Goal: Information Seeking & Learning: Compare options

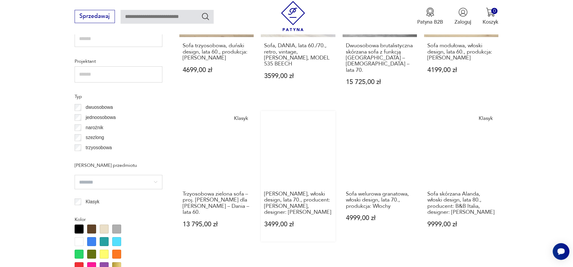
scroll to position [476, 0]
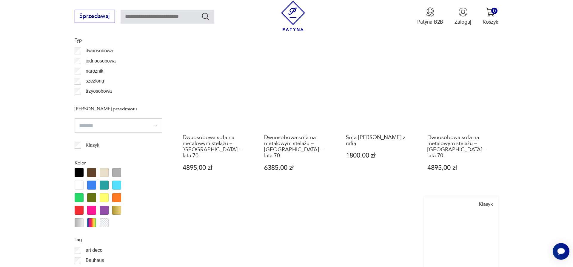
scroll to position [717, 0]
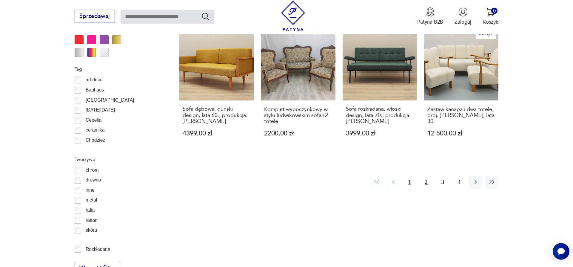
click at [424, 176] on button "2" at bounding box center [426, 182] width 13 height 13
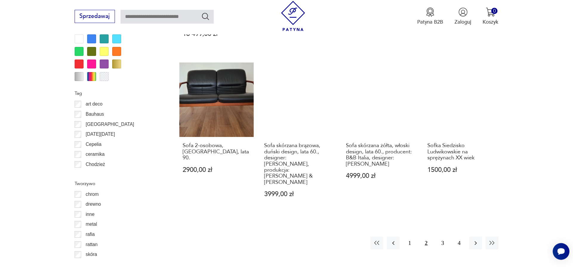
scroll to position [747, 0]
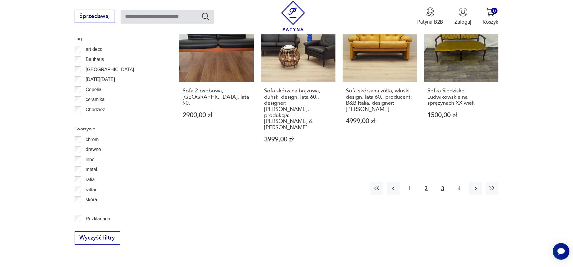
click at [442, 182] on button "3" at bounding box center [443, 188] width 13 height 13
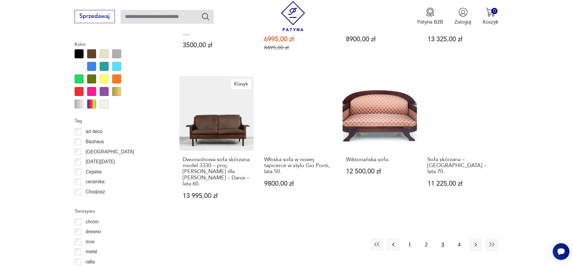
scroll to position [747, 0]
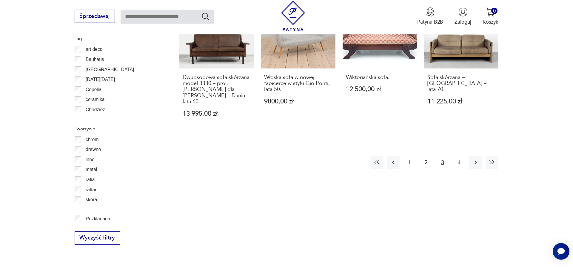
drag, startPoint x: 460, startPoint y: 151, endPoint x: 468, endPoint y: 150, distance: 8.1
click at [460, 156] on button "4" at bounding box center [459, 162] width 13 height 13
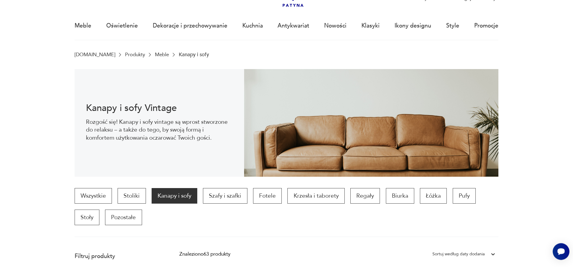
scroll to position [91, 0]
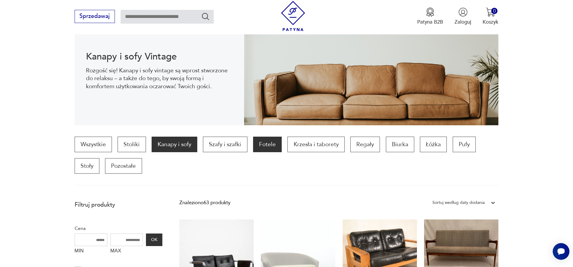
click at [267, 139] on p "Fotele" at bounding box center [267, 145] width 29 height 16
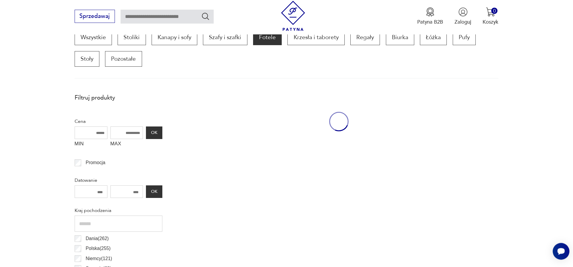
scroll to position [199, 0]
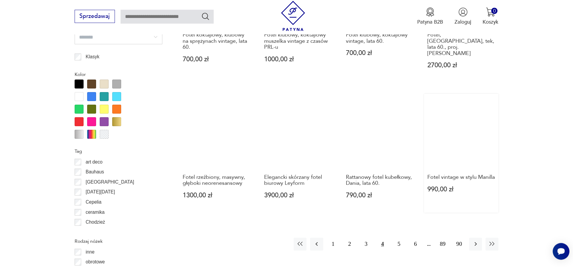
scroll to position [656, 0]
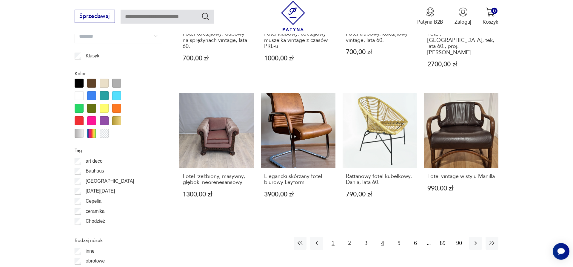
click at [335, 237] on button "1" at bounding box center [333, 243] width 13 height 13
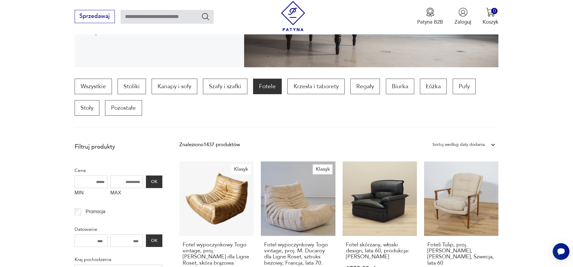
scroll to position [138, 0]
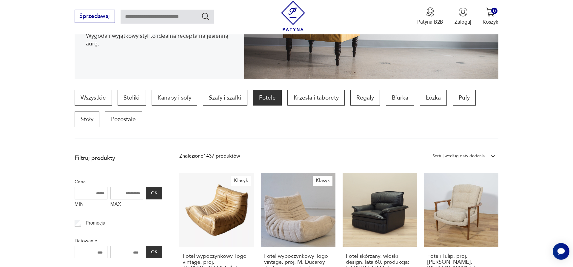
click at [166, 18] on input "text" at bounding box center [167, 17] width 93 height 14
type input "****"
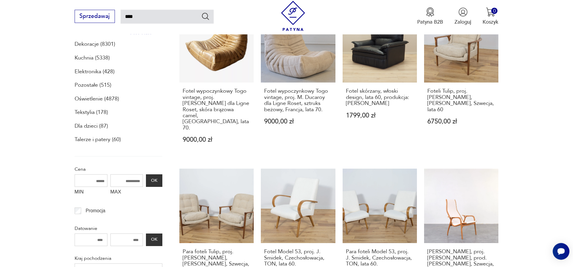
type input "****"
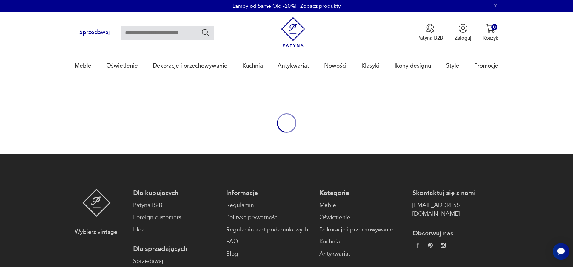
type input "****"
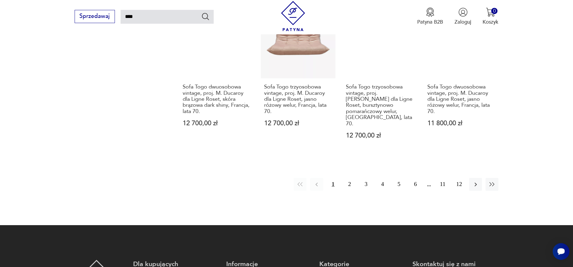
scroll to position [619, 0]
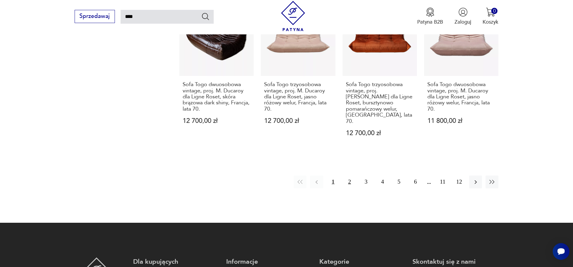
click at [350, 175] on button "2" at bounding box center [349, 181] width 13 height 13
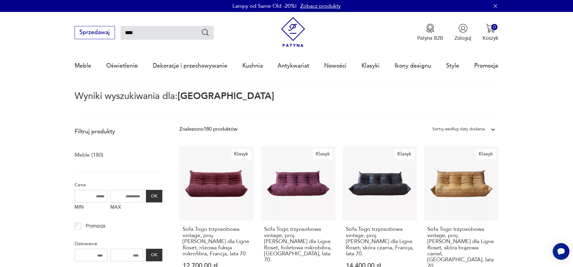
click at [479, 128] on div "Sortuj według daty dodania" at bounding box center [459, 129] width 52 height 8
click at [466, 159] on div "Sortuj według ceny (od najmniejszej)" at bounding box center [464, 159] width 69 height 15
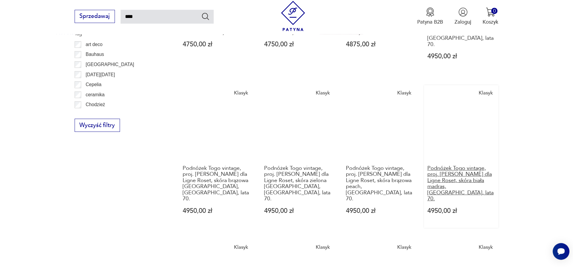
scroll to position [522, 0]
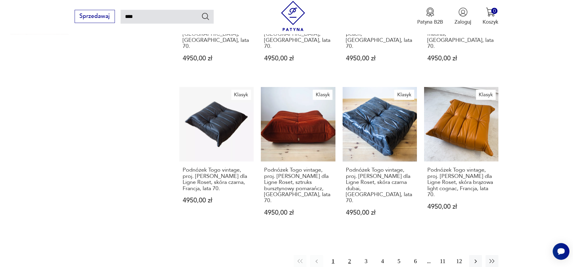
click at [348, 255] on button "2" at bounding box center [349, 261] width 13 height 13
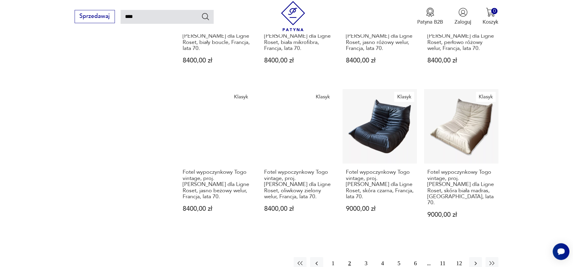
scroll to position [522, 0]
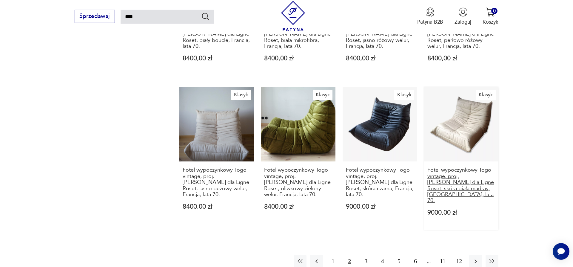
click at [446, 167] on h3 "Fotel wypoczynkowy Togo vintage, proj. [PERSON_NAME] dla Ligne Roset, skóra bia…" at bounding box center [462, 185] width 68 height 36
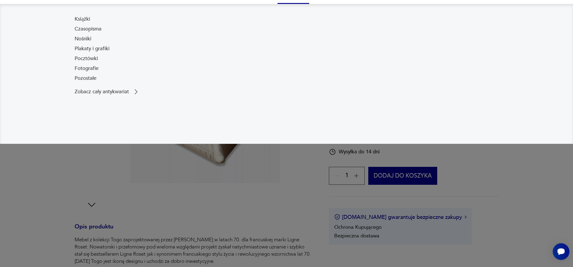
scroll to position [91, 0]
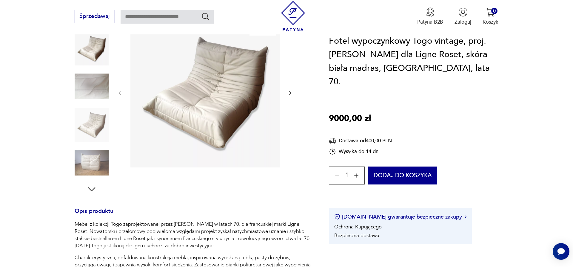
click at [289, 94] on icon "button" at bounding box center [290, 93] width 6 height 6
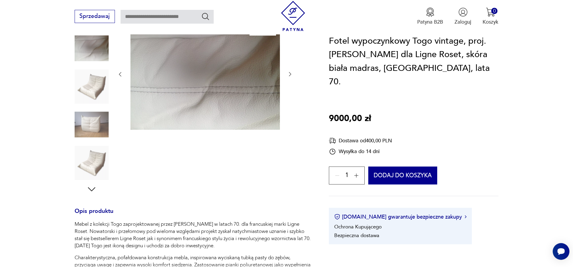
click at [289, 96] on div at bounding box center [205, 75] width 176 height 114
click at [291, 79] on div at bounding box center [205, 75] width 176 height 114
click at [290, 76] on icon "button" at bounding box center [290, 74] width 6 height 6
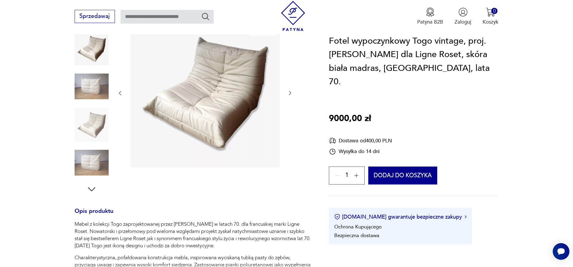
click at [290, 76] on div at bounding box center [205, 93] width 176 height 151
click at [86, 134] on img at bounding box center [92, 125] width 34 height 34
click at [91, 116] on img at bounding box center [92, 125] width 34 height 34
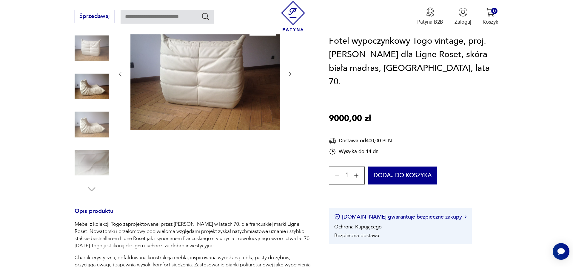
click at [91, 118] on img at bounding box center [92, 125] width 34 height 34
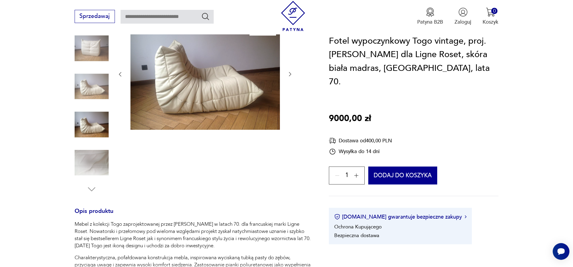
click at [91, 145] on div at bounding box center [92, 105] width 34 height 149
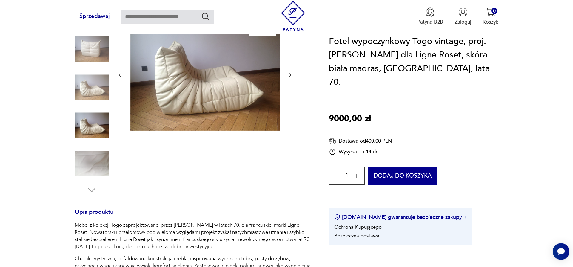
scroll to position [61, 0]
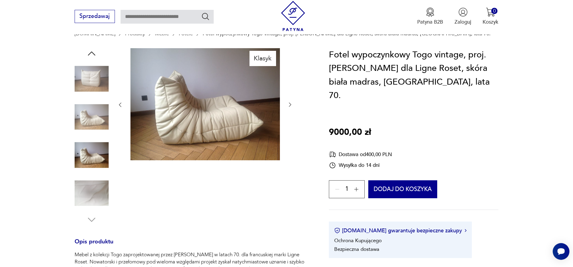
click at [99, 194] on img at bounding box center [92, 193] width 34 height 34
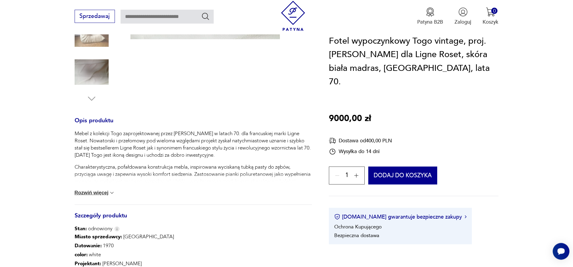
scroll to position [183, 0]
click at [111, 191] on button "Rozwiń więcej" at bounding box center [95, 192] width 41 height 6
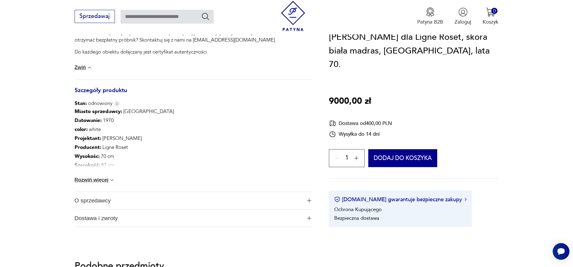
scroll to position [457, 0]
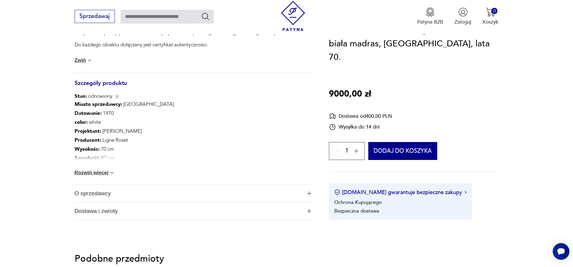
click at [109, 174] on button "Rozwiń więcej" at bounding box center [95, 173] width 41 height 6
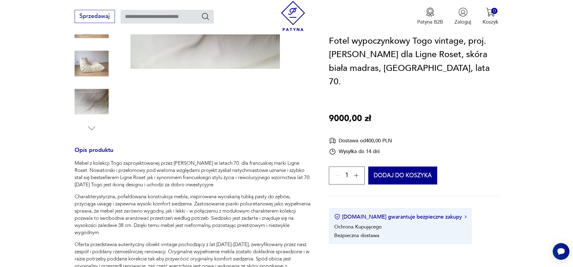
scroll to position [0, 0]
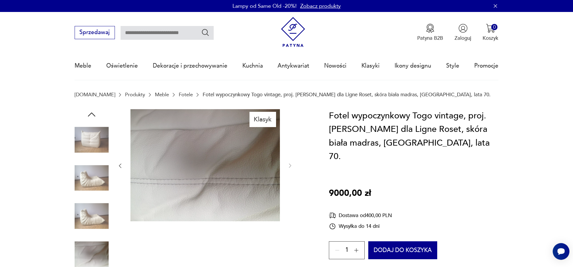
type input "****"
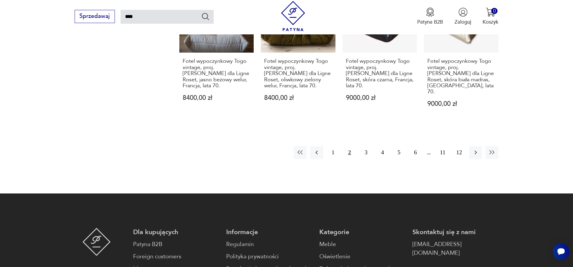
scroll to position [655, 0]
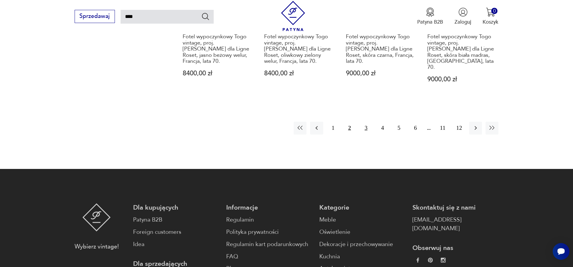
click at [368, 122] on button "3" at bounding box center [366, 128] width 13 height 13
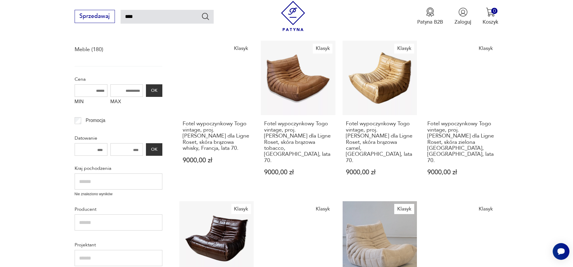
scroll to position [65, 0]
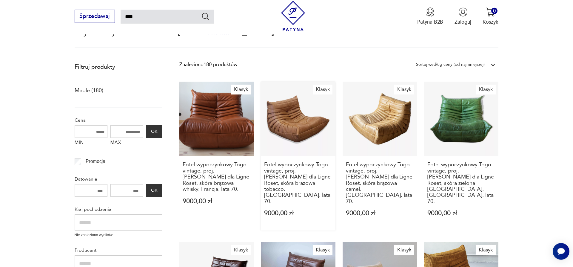
click at [301, 126] on link "Klasyk Fotel wypoczynkowy [GEOGRAPHIC_DATA] vintage, proj. [PERSON_NAME] dla Li…" at bounding box center [298, 156] width 74 height 149
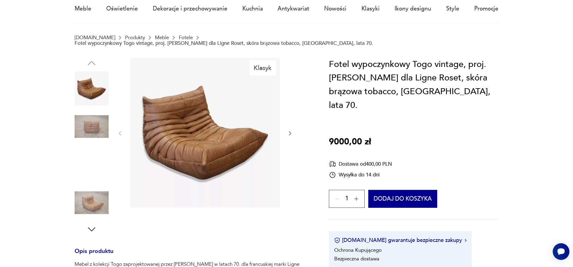
scroll to position [61, 0]
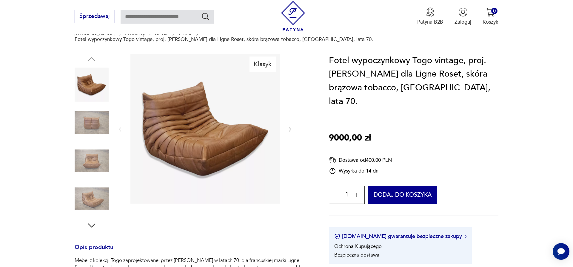
click at [87, 114] on img at bounding box center [92, 122] width 34 height 34
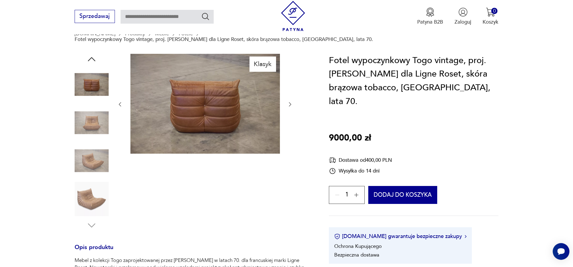
click at [95, 118] on img at bounding box center [92, 122] width 34 height 34
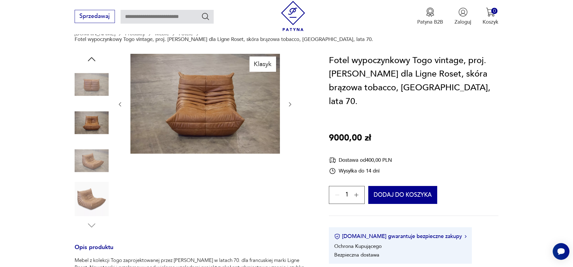
click at [98, 151] on img at bounding box center [92, 161] width 34 height 34
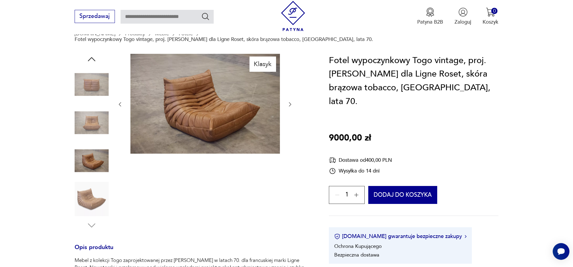
click at [90, 185] on img at bounding box center [92, 199] width 34 height 34
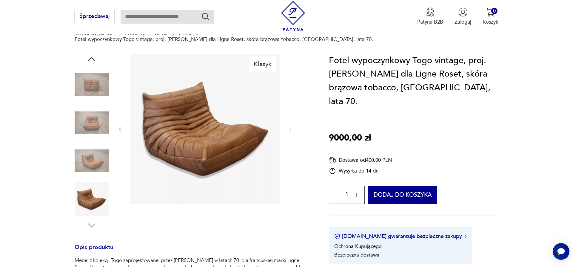
click at [218, 126] on img at bounding box center [206, 129] width 150 height 150
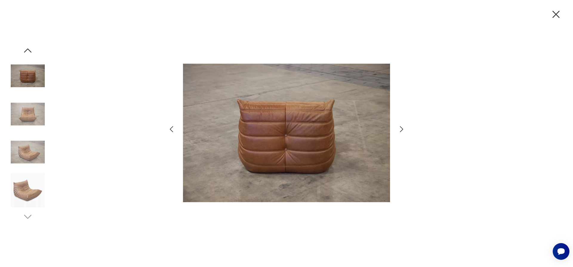
click at [402, 125] on div at bounding box center [286, 133] width 239 height 214
click at [401, 128] on icon "button" at bounding box center [402, 129] width 9 height 9
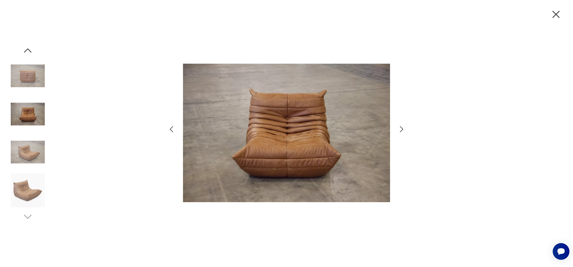
click at [401, 128] on icon "button" at bounding box center [402, 129] width 9 height 9
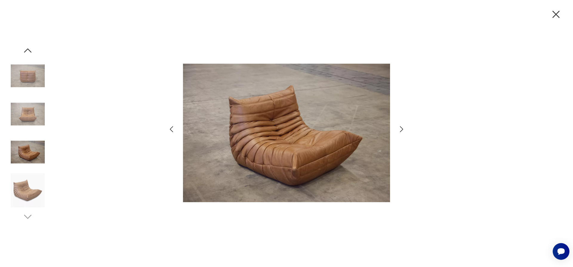
click at [401, 128] on icon "button" at bounding box center [402, 129] width 9 height 9
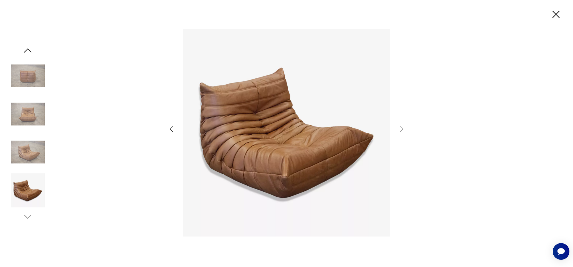
click at [552, 17] on icon "button" at bounding box center [556, 14] width 13 height 13
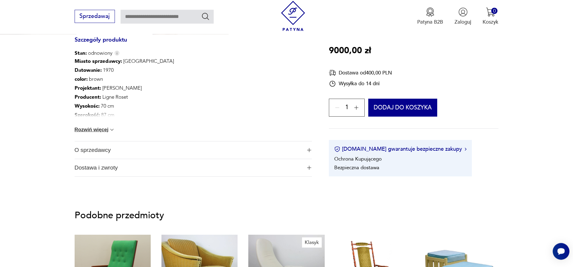
scroll to position [366, 0]
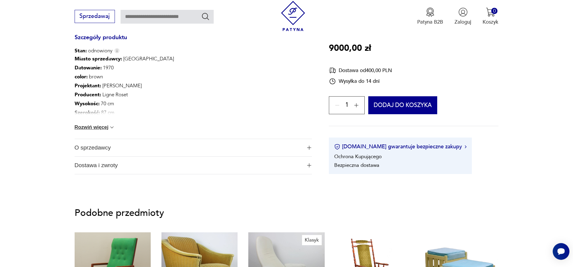
click at [306, 142] on button "O sprzedawcy" at bounding box center [193, 147] width 237 height 17
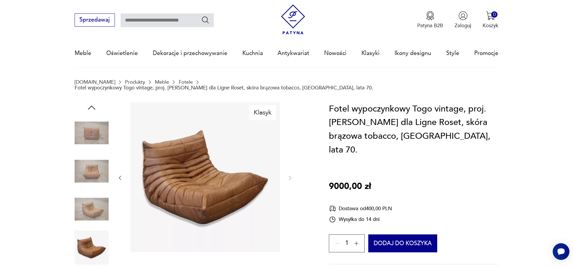
scroll to position [0, 0]
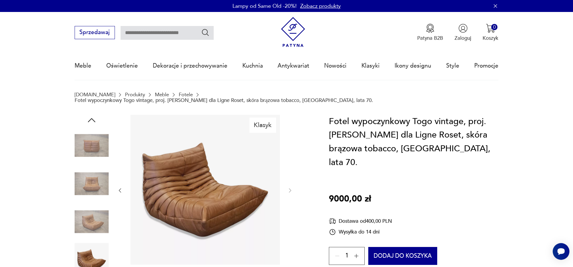
type input "****"
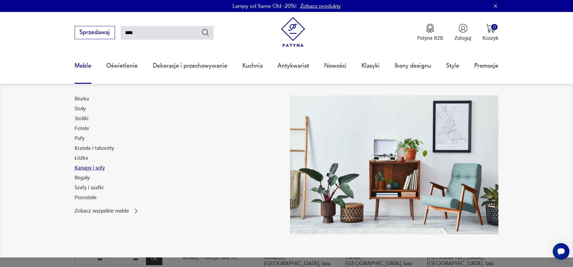
click at [85, 167] on link "Kanapy i sofy" at bounding box center [90, 167] width 30 height 7
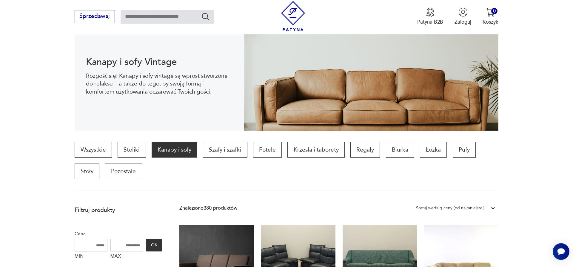
scroll to position [95, 0]
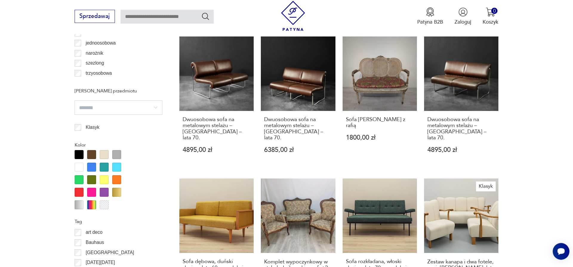
scroll to position [717, 0]
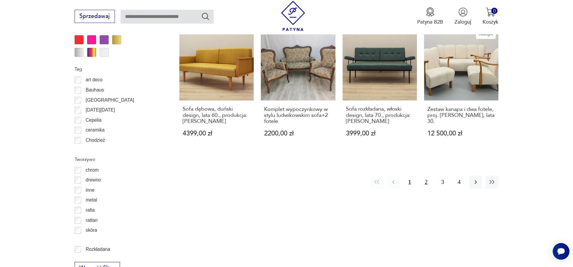
click at [425, 176] on button "2" at bounding box center [426, 182] width 13 height 13
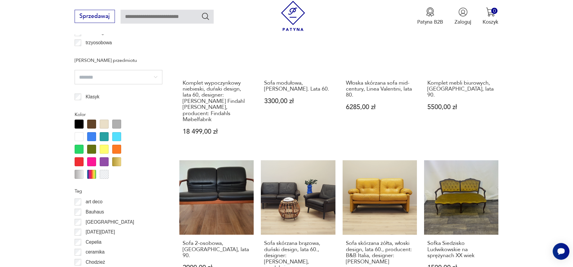
scroll to position [747, 0]
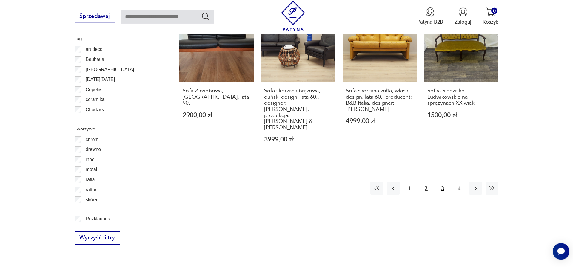
drag, startPoint x: 441, startPoint y: 161, endPoint x: 444, endPoint y: 159, distance: 4.3
click at [441, 182] on button "3" at bounding box center [443, 188] width 13 height 13
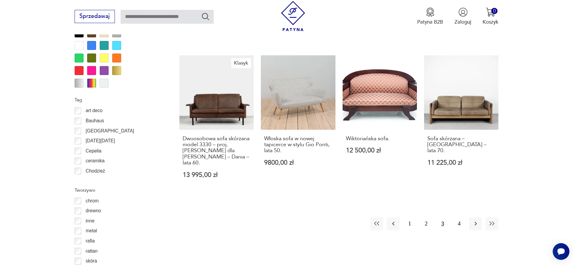
scroll to position [686, 0]
click at [458, 217] on button "4" at bounding box center [459, 223] width 13 height 13
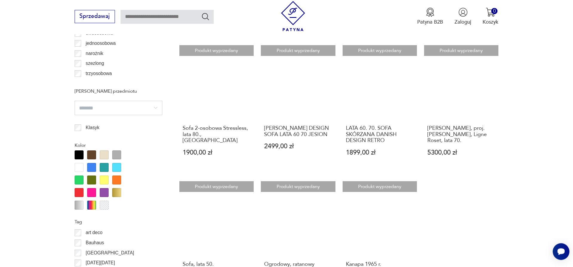
scroll to position [565, 0]
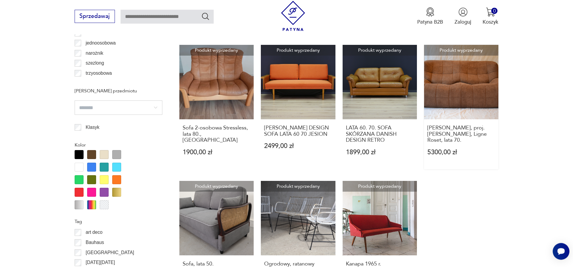
click at [461, 67] on link "Produkt wyprzedany Sofa Kashima, proj. [PERSON_NAME], Ligne Roset, lata 70. 530…" at bounding box center [461, 107] width 74 height 125
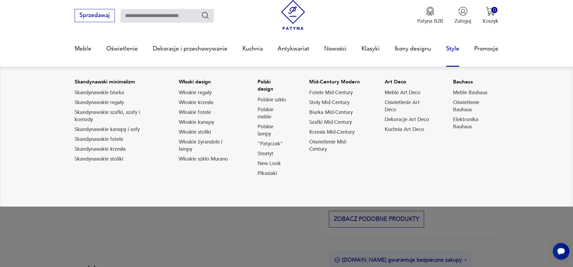
scroll to position [91, 0]
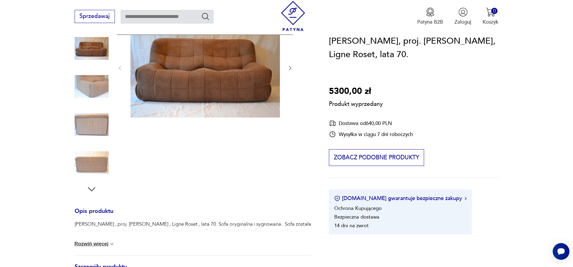
click at [81, 88] on div "Produkt wyprzedany Opis produktu Sofa Kashima , proj. [PERSON_NAME] , Ligne Ros…" at bounding box center [193, 211] width 237 height 386
click at [90, 79] on div "Produkt wyprzedany Opis produktu Sofa Kashima , proj. [PERSON_NAME] , Ligne Ros…" at bounding box center [193, 211] width 237 height 386
click at [88, 86] on div "Produkt wyprzedany Opis produktu Sofa Kashima , proj. [PERSON_NAME] , Ligne Ros…" at bounding box center [193, 211] width 237 height 386
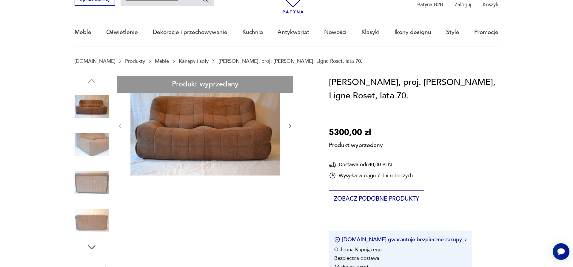
scroll to position [30, 0]
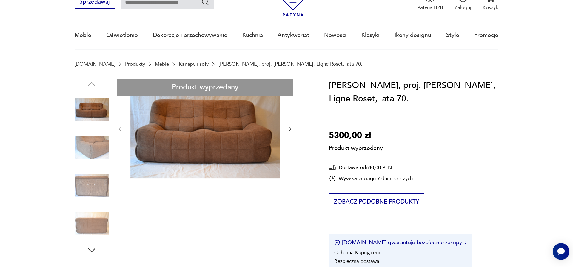
click at [291, 129] on div "Produkt wyprzedany Opis produktu Sofa Kashima , proj. [PERSON_NAME] , Ligne Ros…" at bounding box center [193, 272] width 237 height 386
drag, startPoint x: 285, startPoint y: 127, endPoint x: 232, endPoint y: 129, distance: 52.9
click at [284, 128] on div "Produkt wyprzedany Opis produktu Sofa Kashima , proj. [PERSON_NAME] , Ligne Ros…" at bounding box center [193, 272] width 237 height 386
click at [232, 129] on div "Produkt wyprzedany Opis produktu Sofa Kashima , proj. [PERSON_NAME] , Ligne Ros…" at bounding box center [193, 272] width 237 height 386
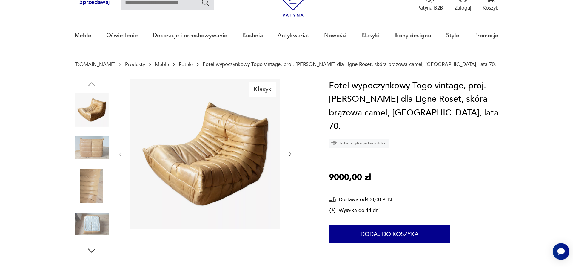
scroll to position [30, 0]
click at [97, 143] on img at bounding box center [92, 147] width 34 height 34
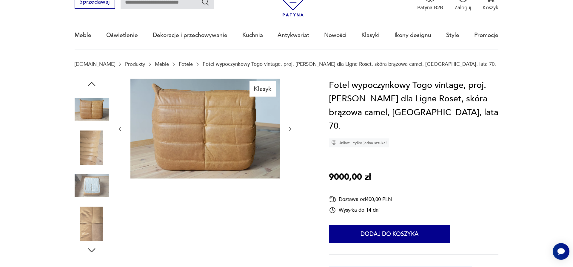
click at [94, 147] on img at bounding box center [92, 147] width 34 height 34
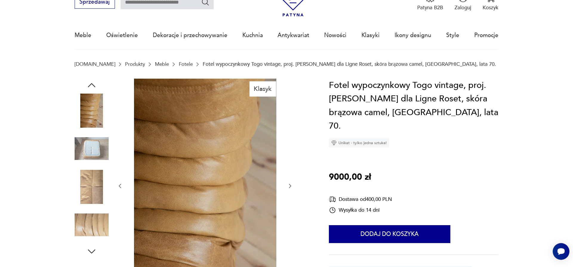
click at [87, 162] on img at bounding box center [92, 148] width 34 height 34
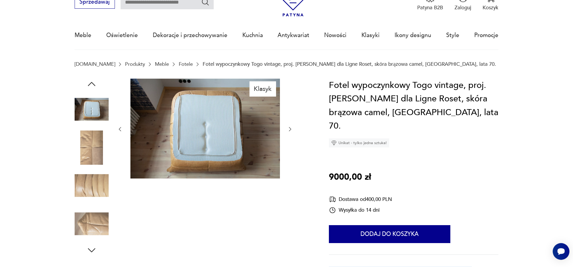
click at [86, 186] on img at bounding box center [92, 185] width 34 height 34
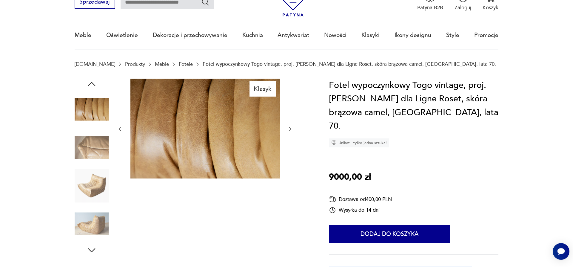
click at [92, 151] on img at bounding box center [92, 147] width 34 height 34
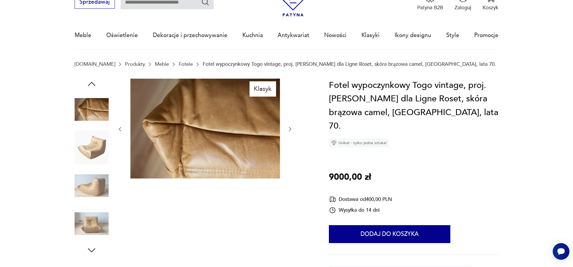
click at [90, 166] on div at bounding box center [92, 166] width 34 height 149
click at [92, 178] on img at bounding box center [92, 185] width 34 height 34
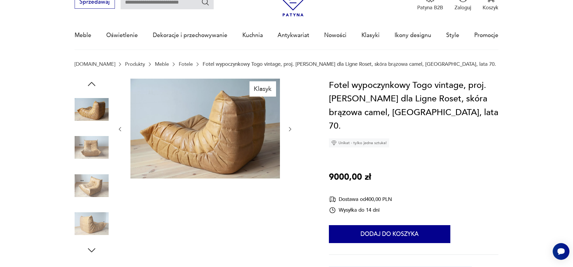
click at [92, 188] on img at bounding box center [92, 185] width 34 height 34
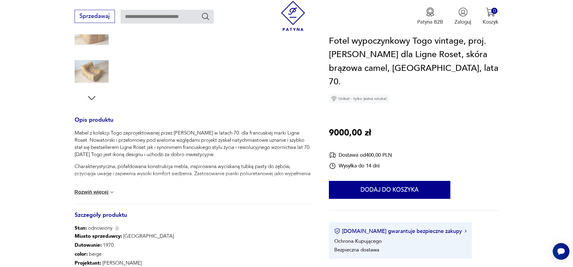
scroll to position [183, 0]
click at [107, 191] on button "Rozwiń więcej" at bounding box center [95, 192] width 41 height 6
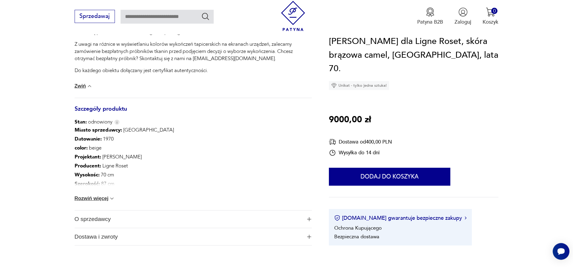
scroll to position [457, 0]
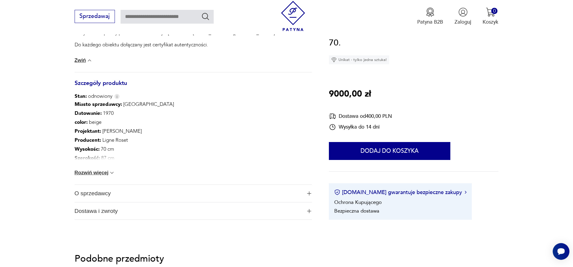
click at [106, 195] on span "O sprzedawcy" at bounding box center [189, 193] width 228 height 17
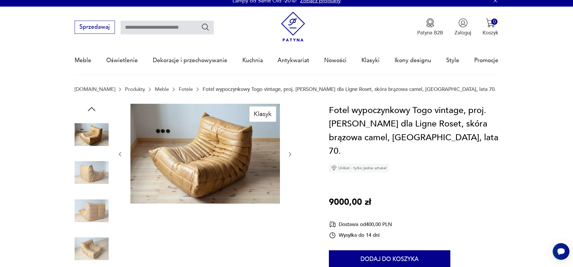
scroll to position [0, 0]
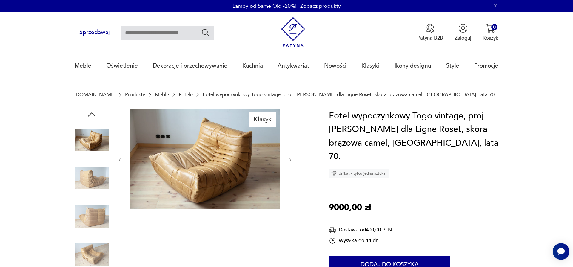
click at [208, 147] on img at bounding box center [206, 159] width 150 height 100
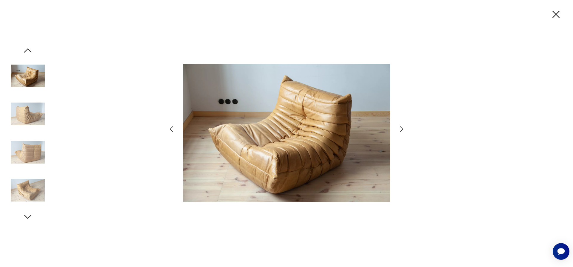
click at [413, 127] on div at bounding box center [286, 133] width 573 height 267
click at [411, 126] on div at bounding box center [286, 133] width 573 height 267
drag, startPoint x: 392, startPoint y: 130, endPoint x: 398, endPoint y: 131, distance: 6.6
click at [392, 130] on div at bounding box center [286, 133] width 239 height 214
click at [399, 130] on icon "button" at bounding box center [402, 129] width 9 height 9
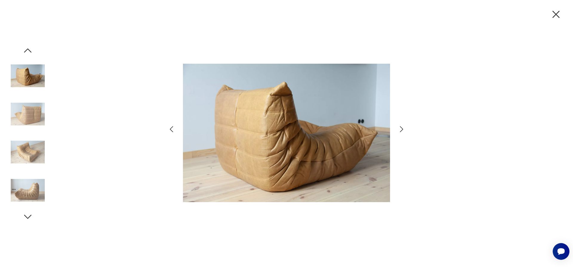
click at [400, 128] on icon "button" at bounding box center [402, 129] width 9 height 9
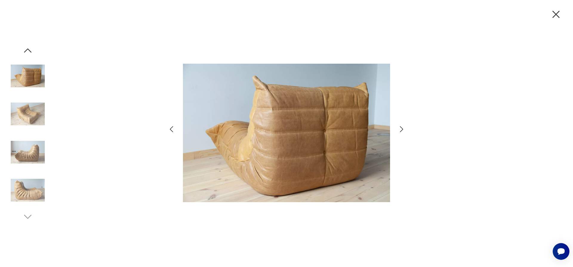
click at [400, 128] on icon "button" at bounding box center [402, 129] width 9 height 9
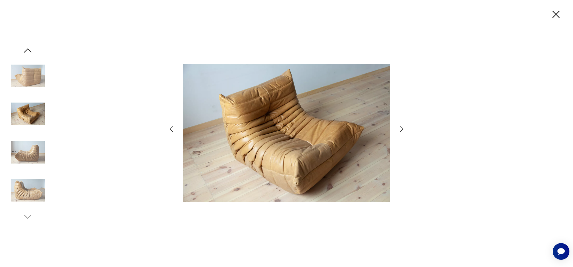
click at [400, 128] on icon "button" at bounding box center [402, 129] width 9 height 9
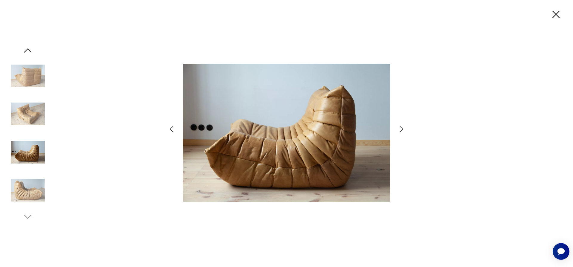
click at [400, 128] on icon "button" at bounding box center [402, 129] width 9 height 9
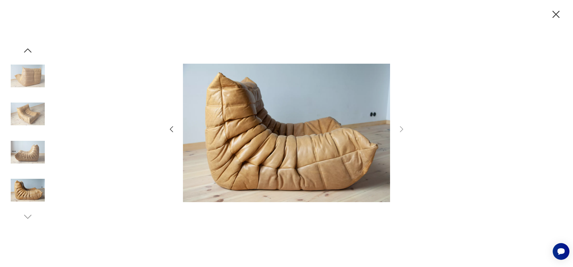
click at [562, 17] on icon "button" at bounding box center [556, 14] width 13 height 13
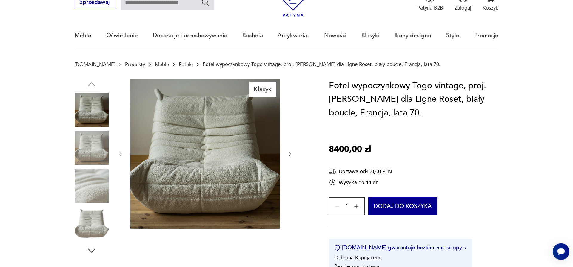
scroll to position [30, 0]
click at [101, 112] on img at bounding box center [92, 109] width 34 height 34
click at [96, 141] on img at bounding box center [92, 147] width 34 height 34
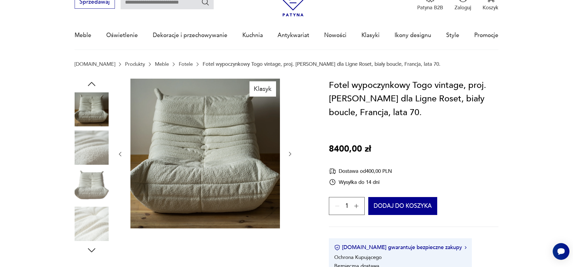
click at [96, 158] on img at bounding box center [92, 147] width 34 height 34
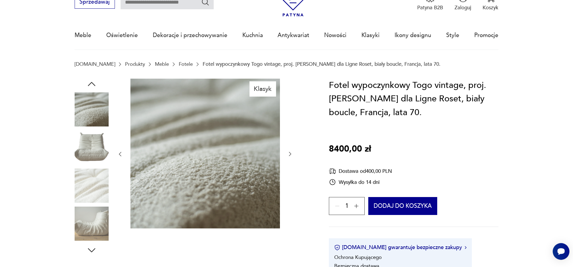
click at [93, 180] on img at bounding box center [92, 185] width 34 height 34
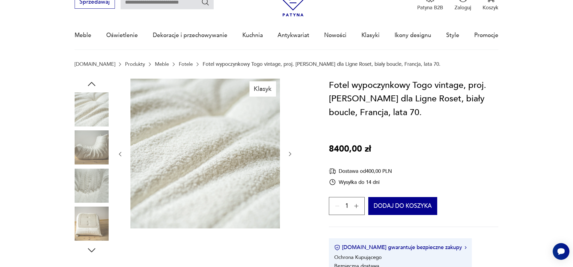
click at [92, 180] on img at bounding box center [92, 185] width 34 height 34
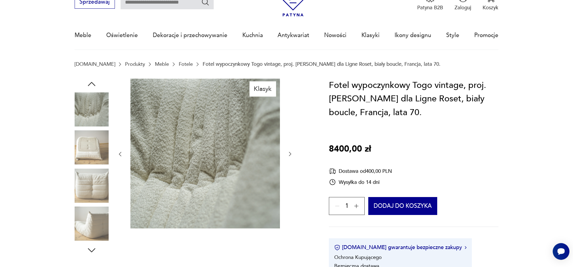
click at [89, 159] on img at bounding box center [92, 147] width 34 height 34
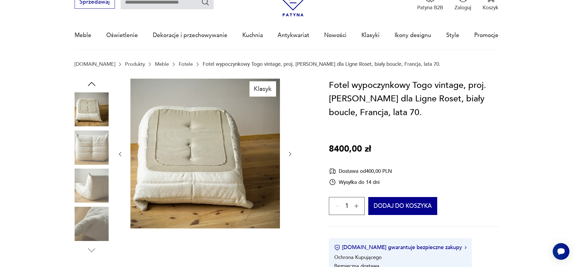
click at [87, 166] on div at bounding box center [92, 166] width 34 height 149
click at [86, 165] on div at bounding box center [92, 147] width 34 height 35
click at [86, 185] on img at bounding box center [92, 185] width 34 height 34
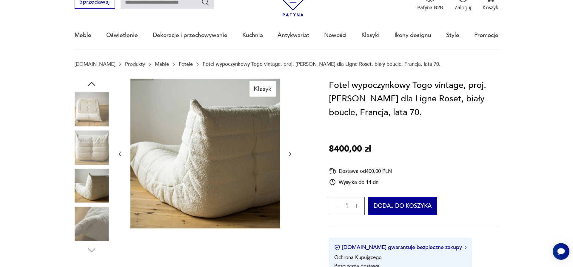
click at [91, 211] on img at bounding box center [92, 223] width 34 height 34
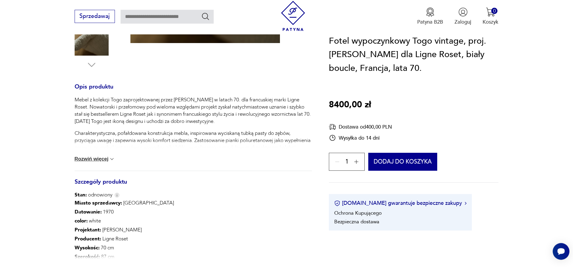
scroll to position [274, 0]
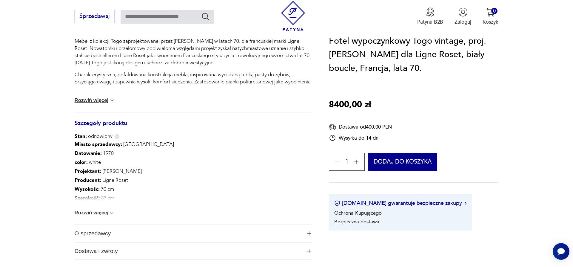
click at [100, 212] on button "Rozwiń więcej" at bounding box center [95, 213] width 41 height 6
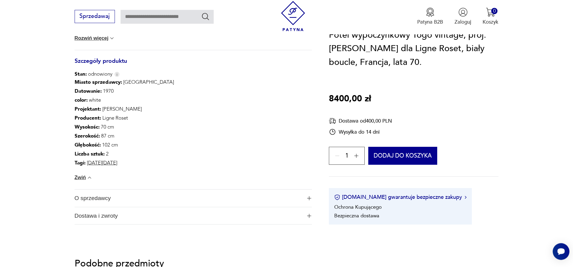
scroll to position [396, 0]
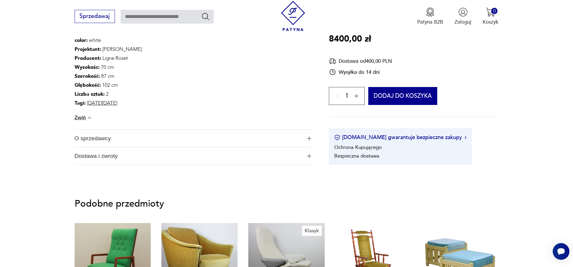
click at [311, 139] on img "button" at bounding box center [309, 138] width 4 height 4
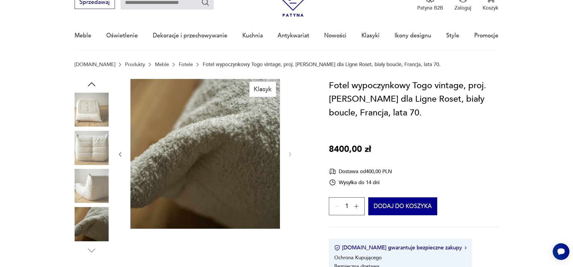
scroll to position [30, 0]
click at [83, 142] on img at bounding box center [92, 147] width 34 height 34
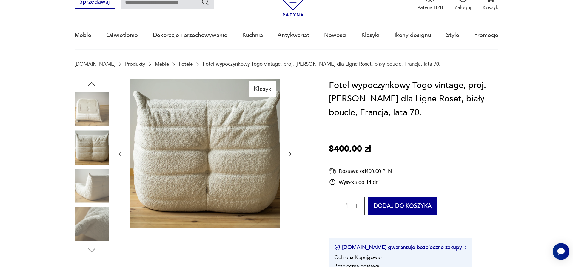
click at [81, 180] on img at bounding box center [92, 185] width 34 height 34
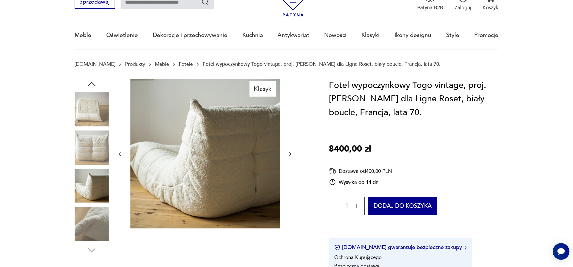
click at [92, 116] on img at bounding box center [92, 109] width 34 height 34
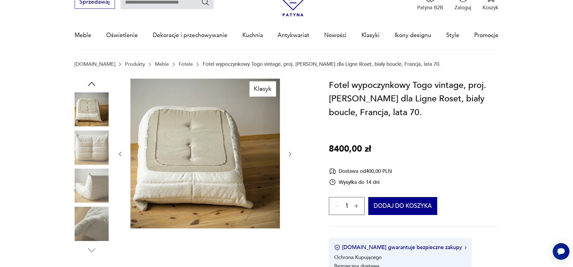
click at [96, 82] on icon "button" at bounding box center [91, 84] width 11 height 11
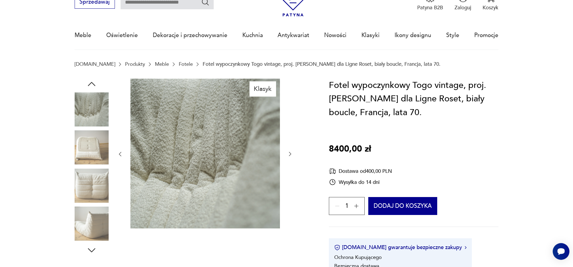
click at [98, 100] on img at bounding box center [92, 109] width 34 height 34
click at [94, 82] on icon "button" at bounding box center [91, 84] width 11 height 11
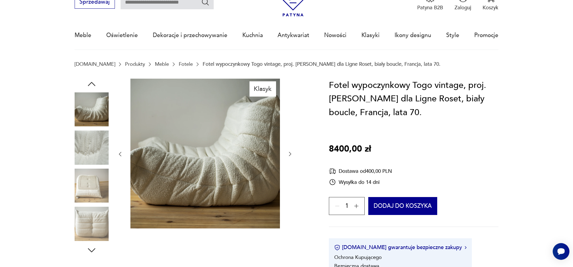
click at [97, 108] on img at bounding box center [92, 109] width 34 height 34
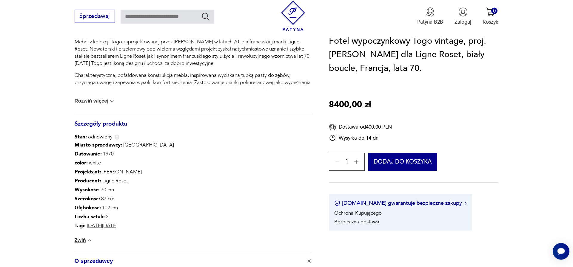
scroll to position [274, 0]
